Goal: Submit feedback/report problem

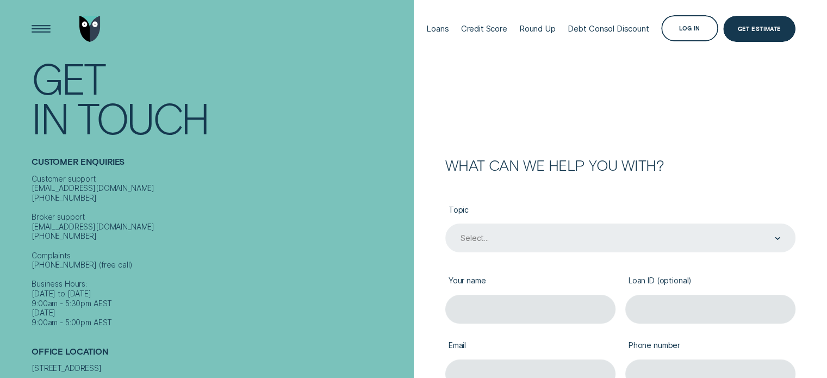
click at [502, 235] on div "Select..." at bounding box center [621, 238] width 350 height 29
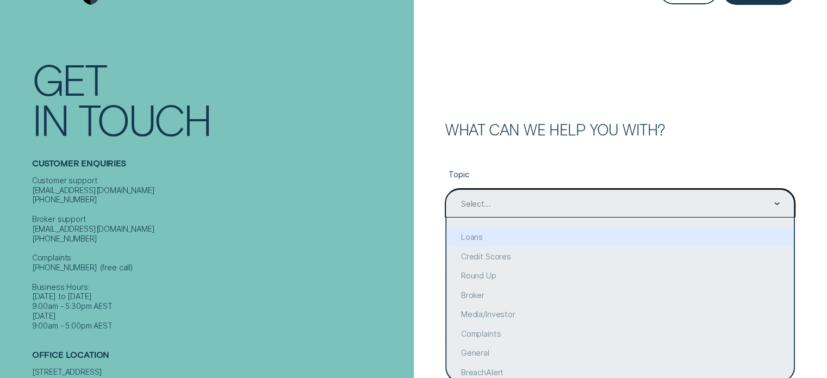
click at [473, 218] on div "option Loans focused, 2 of 10. 10 results available. Use Up and Down to choose …" at bounding box center [621, 203] width 350 height 29
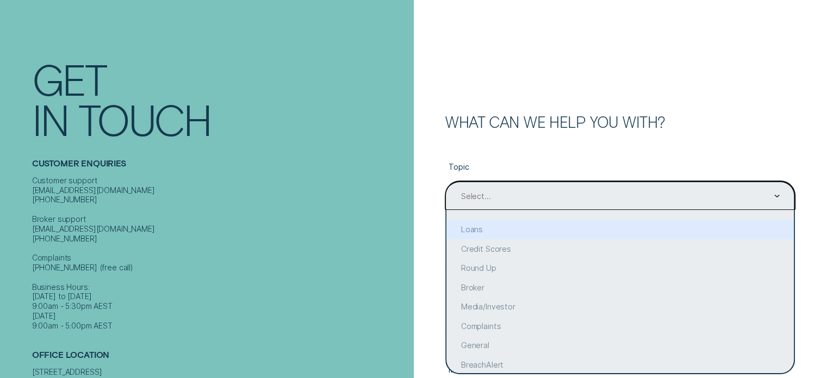
scroll to position [45, 0]
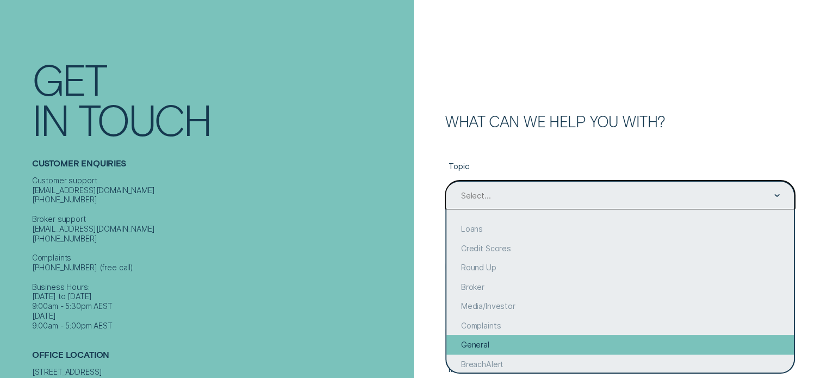
click at [474, 341] on div "General" at bounding box center [621, 345] width 348 height 20
type input "General"
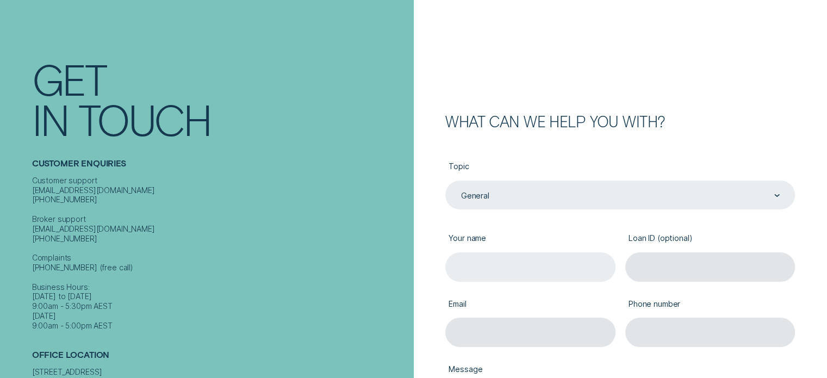
click at [487, 265] on input "Your name" at bounding box center [531, 266] width 170 height 29
type input "[PERSON_NAME]"
type input "[PERSON_NAME][EMAIL_ADDRESS][DOMAIN_NAME]"
type input "0406312479"
click at [485, 263] on input "[PERSON_NAME]" at bounding box center [531, 266] width 170 height 29
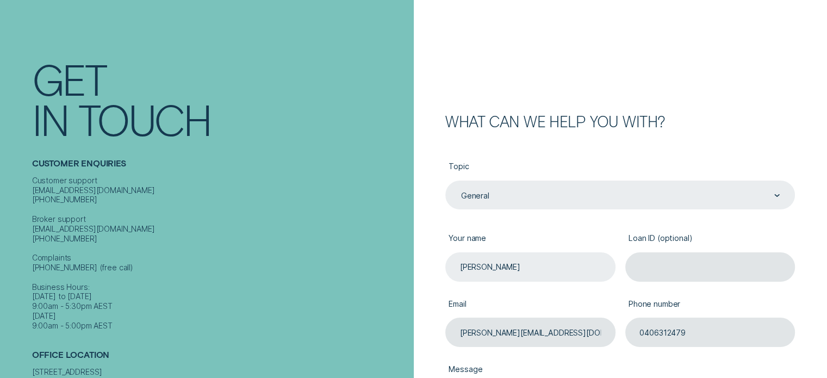
click at [484, 268] on input "[PERSON_NAME]" at bounding box center [531, 266] width 170 height 29
type input "[PERSON_NAME]"
click at [653, 265] on input "Loan ID (optional)" at bounding box center [711, 266] width 170 height 29
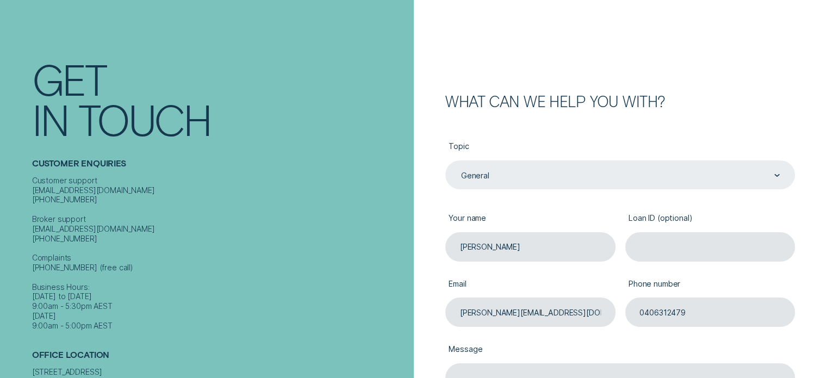
scroll to position [317, 0]
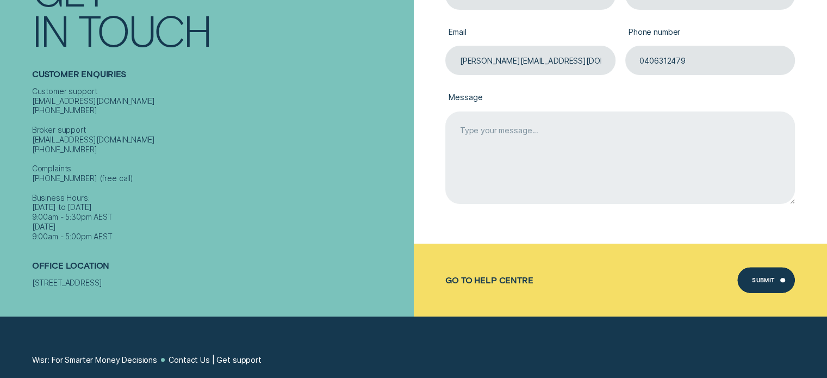
click at [543, 143] on textarea "Message" at bounding box center [621, 158] width 350 height 93
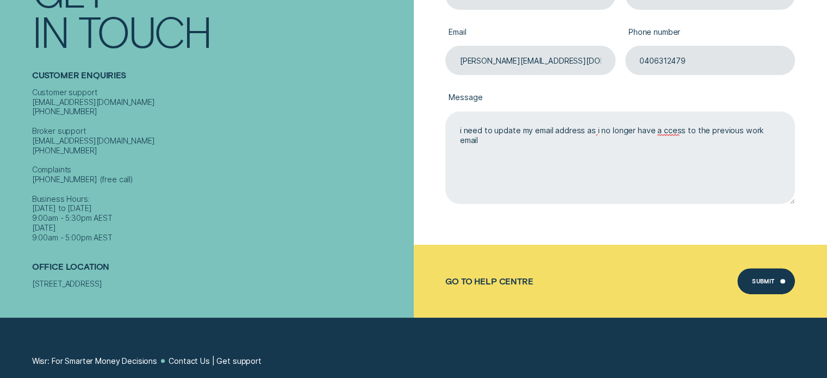
click at [663, 137] on textarea "i need to update my email address as i no longer have a ccess to the previous w…" at bounding box center [621, 158] width 350 height 93
click at [786, 143] on textarea "i need to update my email address as i no longer have access to the previous wo…" at bounding box center [621, 158] width 350 height 93
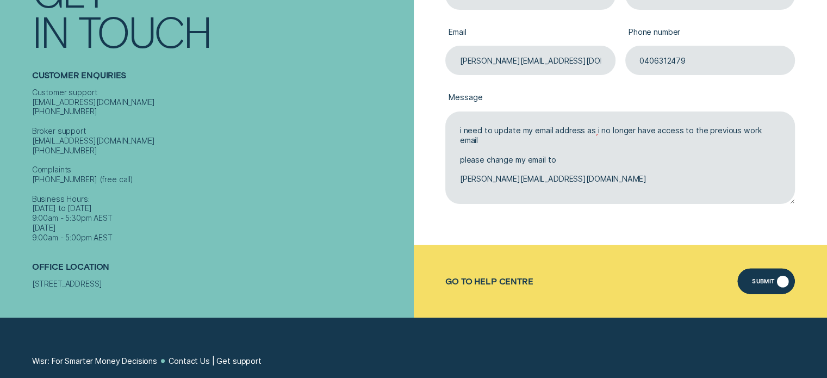
type textarea "i need to update my email address as i no longer have access to the previous wo…"
click at [759, 281] on div "Submit" at bounding box center [763, 282] width 23 height 5
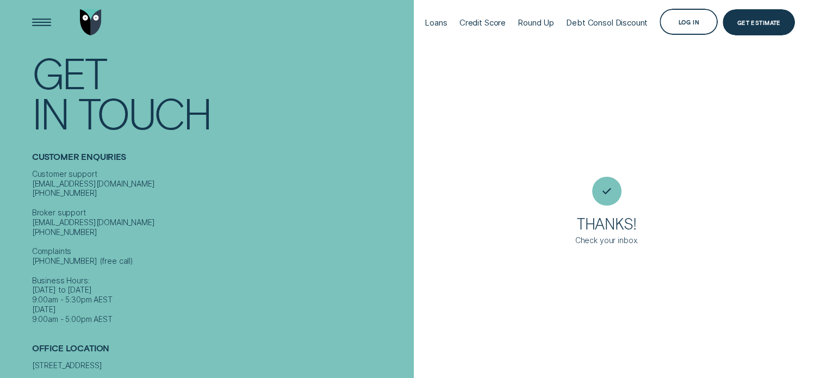
scroll to position [0, 0]
